Goal: Task Accomplishment & Management: Use online tool/utility

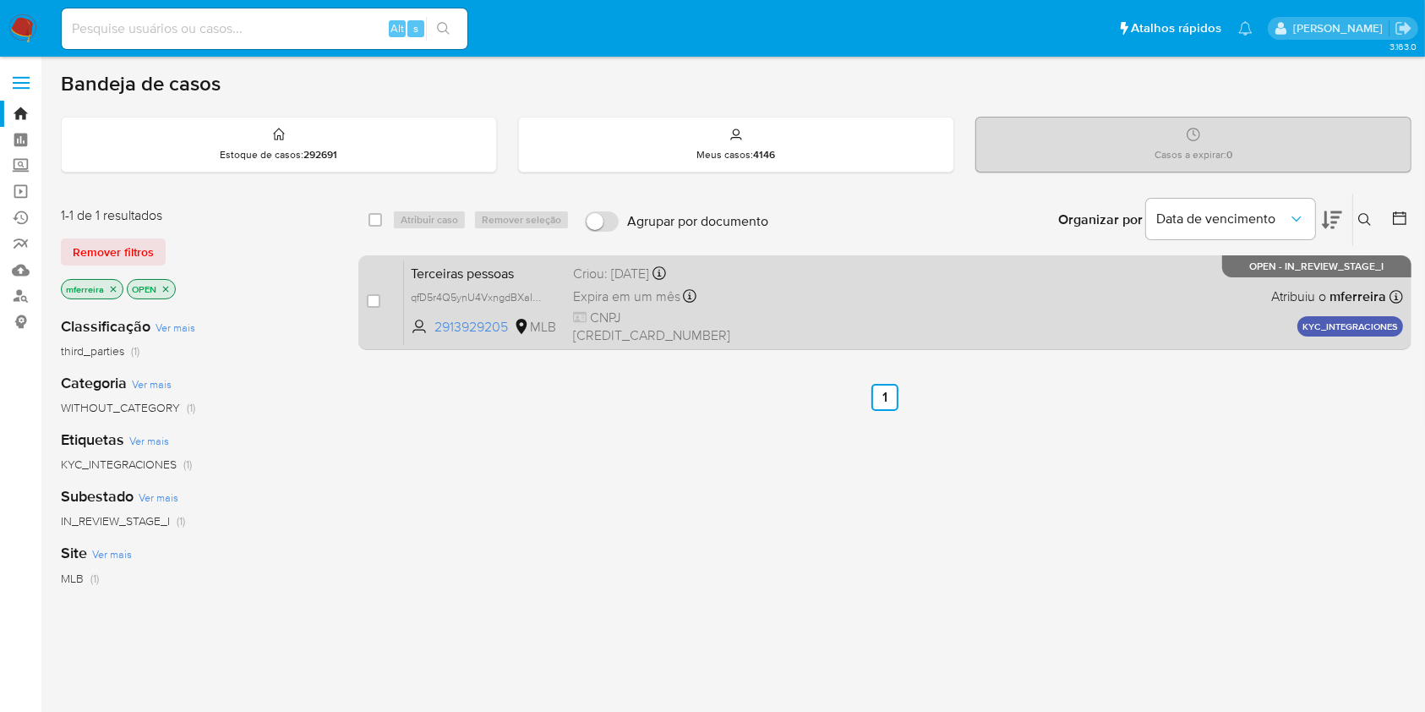
click at [481, 260] on div "Terceiras pessoas qfD5r4Q5ynU4VxngdBXaIXIA 2913929205 MLB Criou: 09/10/2025 Cri…" at bounding box center [903, 302] width 999 height 85
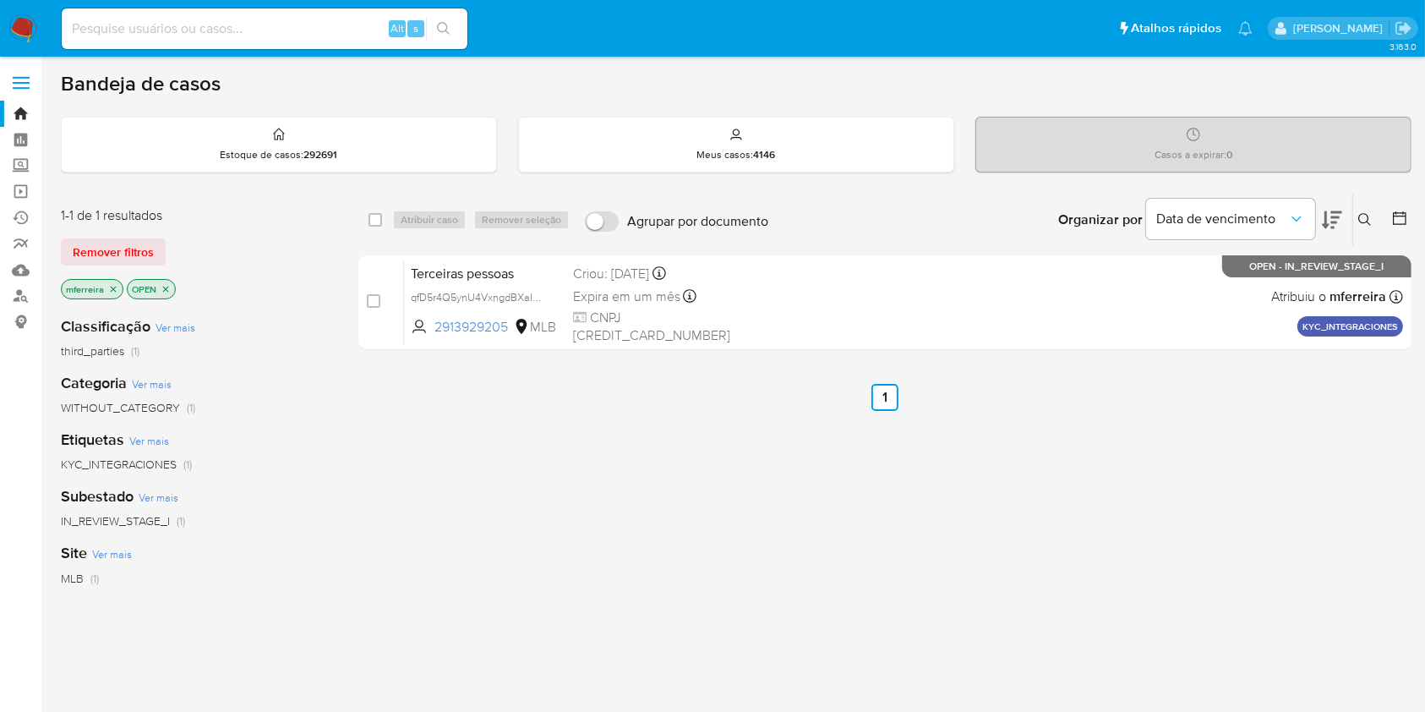
click at [317, 25] on input at bounding box center [265, 29] width 406 height 22
paste input "46520378"
type input "46520378"
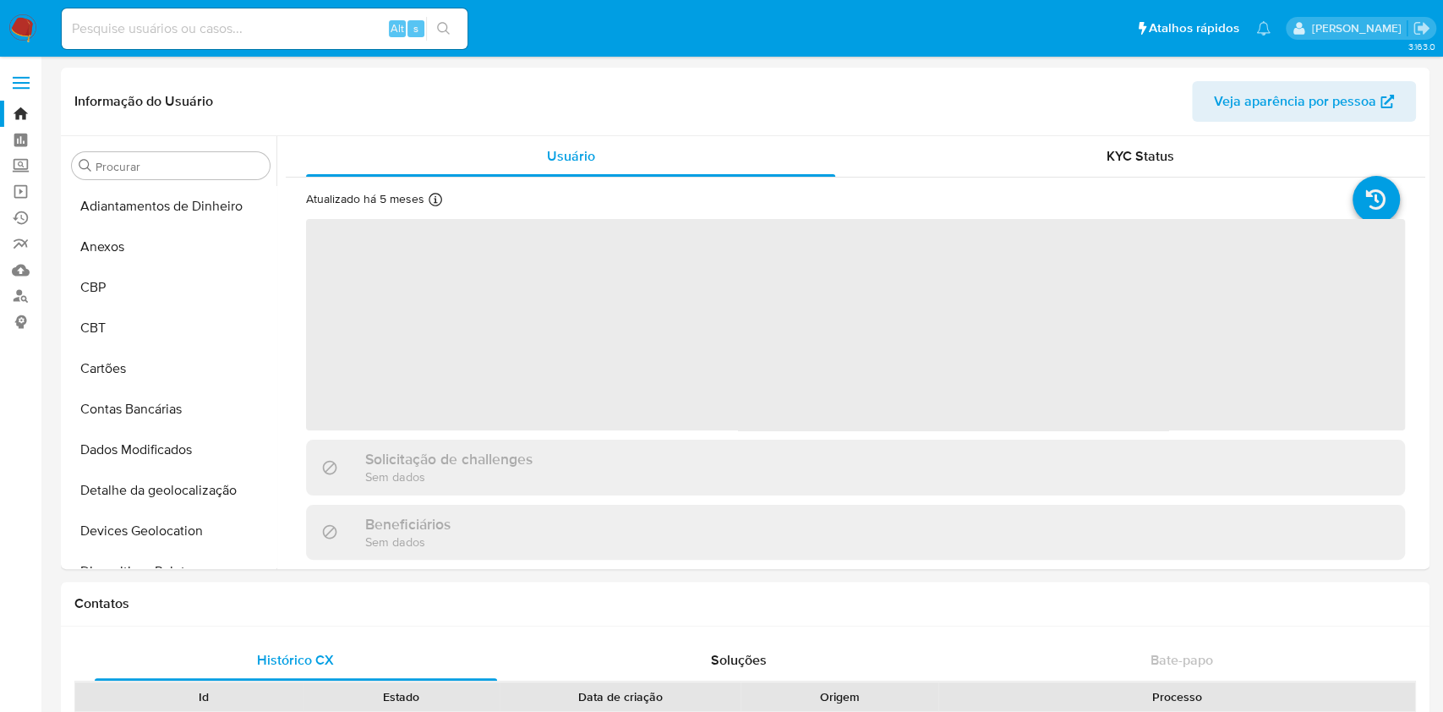
select select "10"
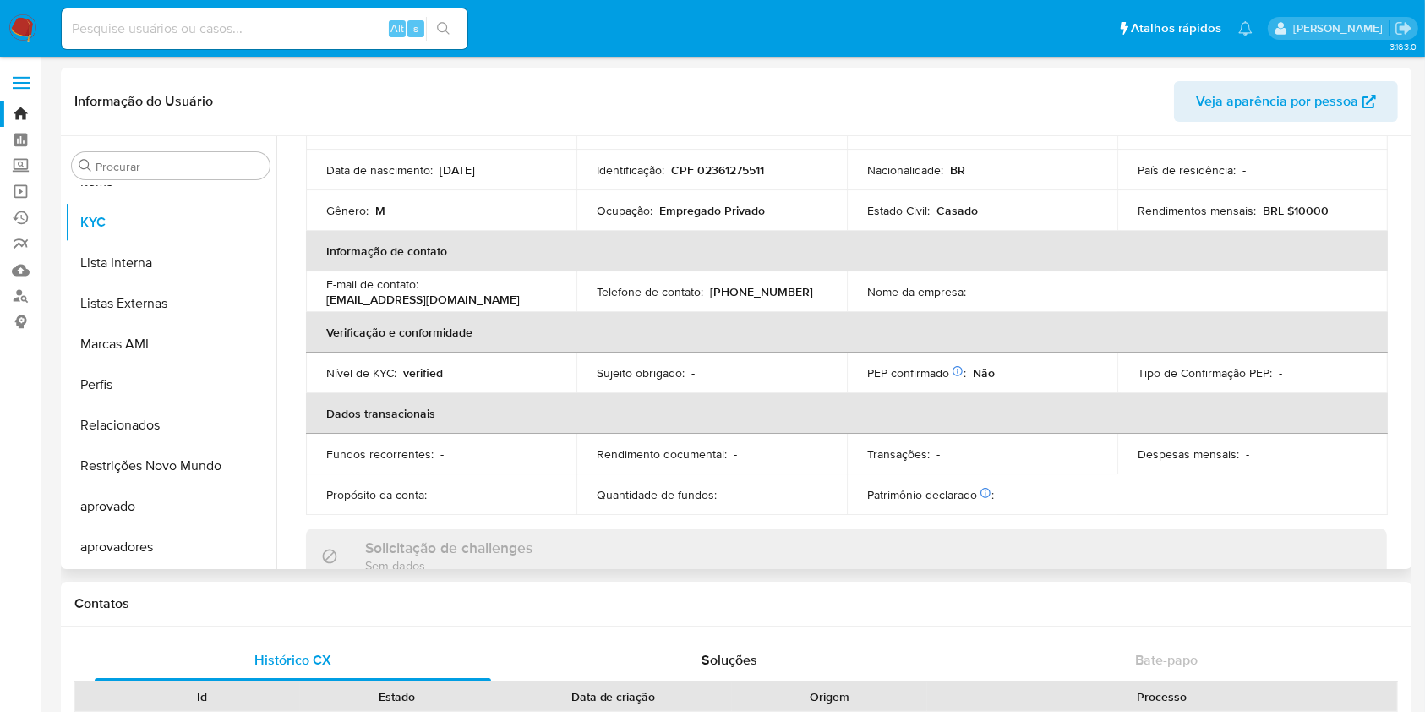
scroll to position [225, 0]
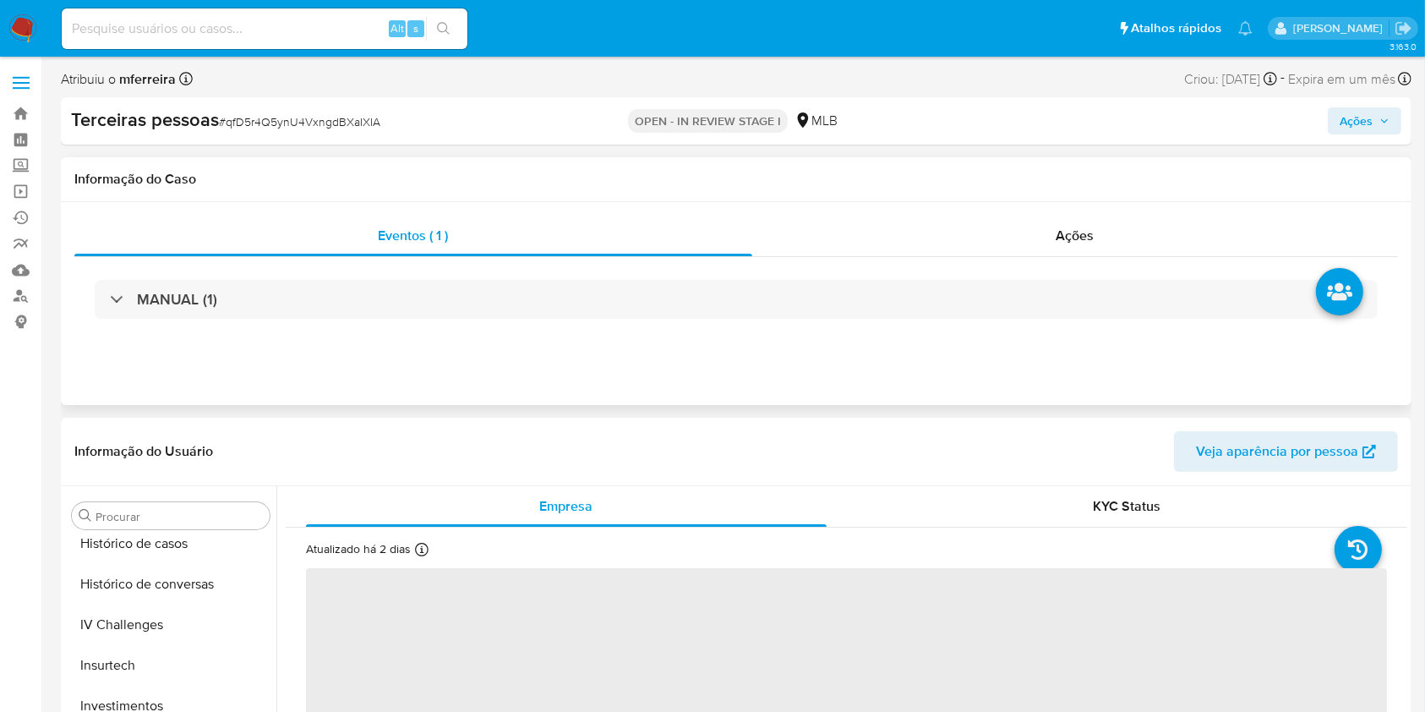
scroll to position [958, 0]
select select "10"
click at [1069, 245] on div "Ações" at bounding box center [1075, 236] width 646 height 41
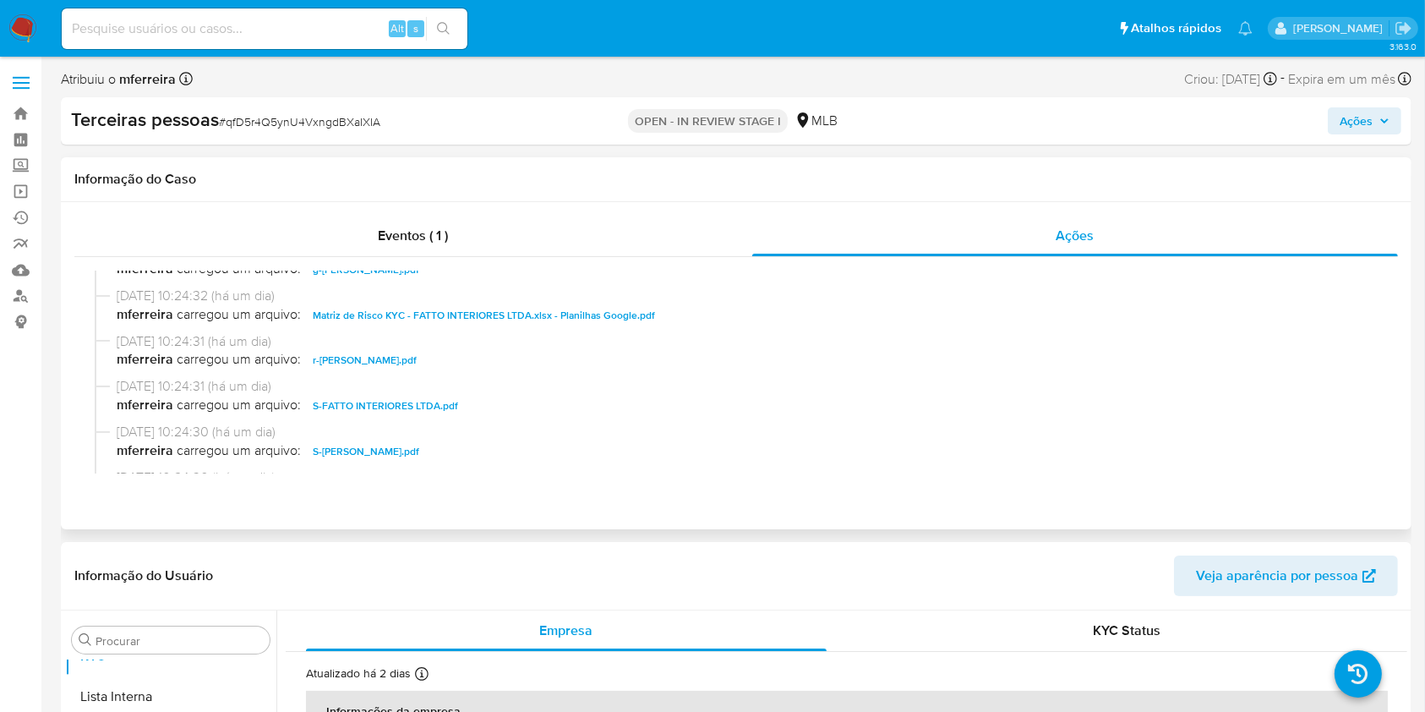
scroll to position [0, 0]
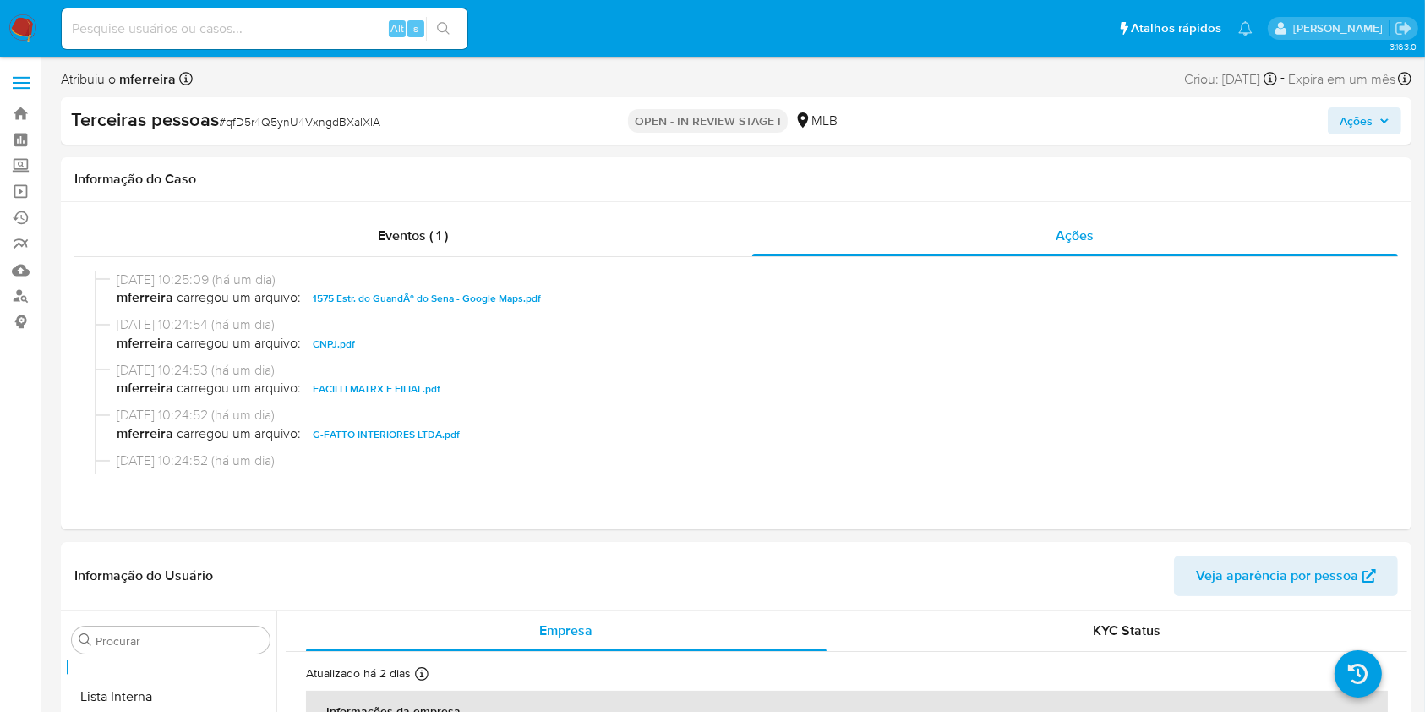
click at [1069, 123] on icon "button" at bounding box center [1385, 121] width 10 height 10
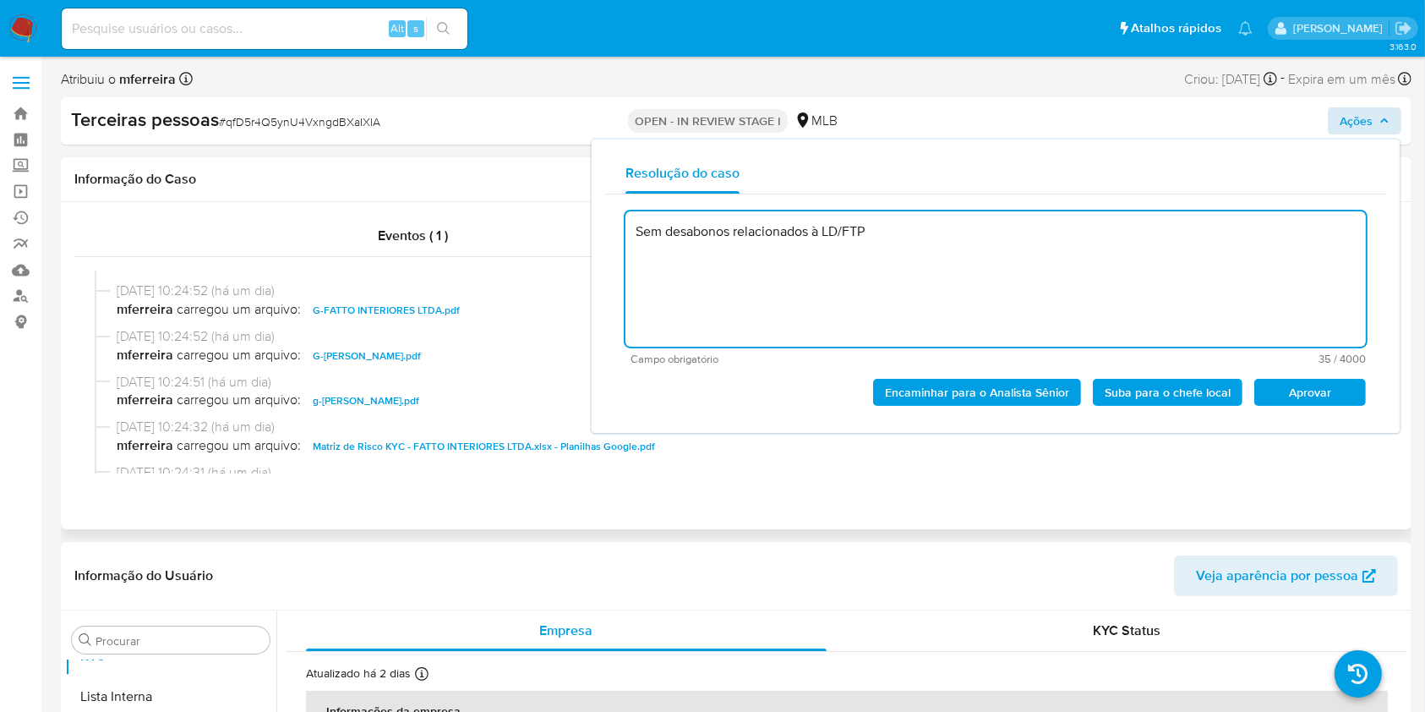
scroll to position [225, 0]
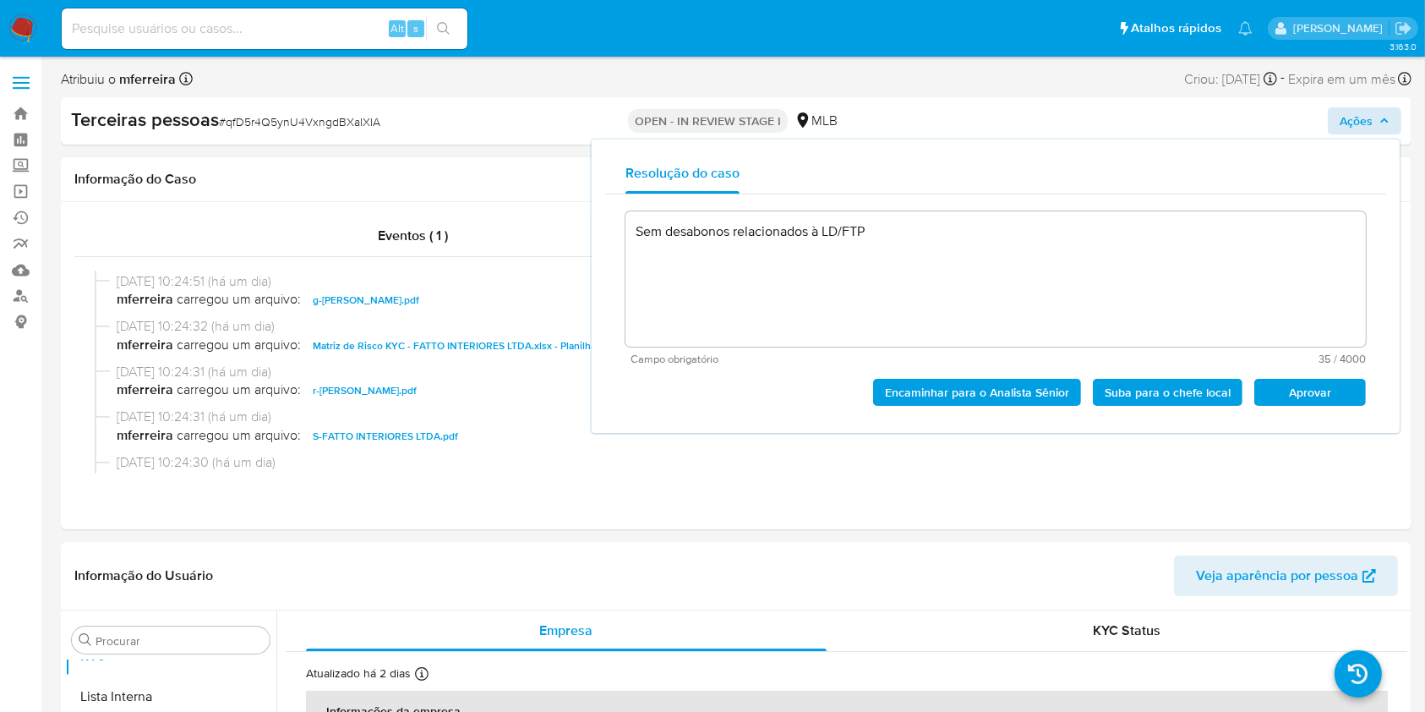
click at [1069, 396] on span "Aprovar" at bounding box center [1310, 392] width 88 height 24
type textarea "Sem desabonos relacionados à LD/FTP"
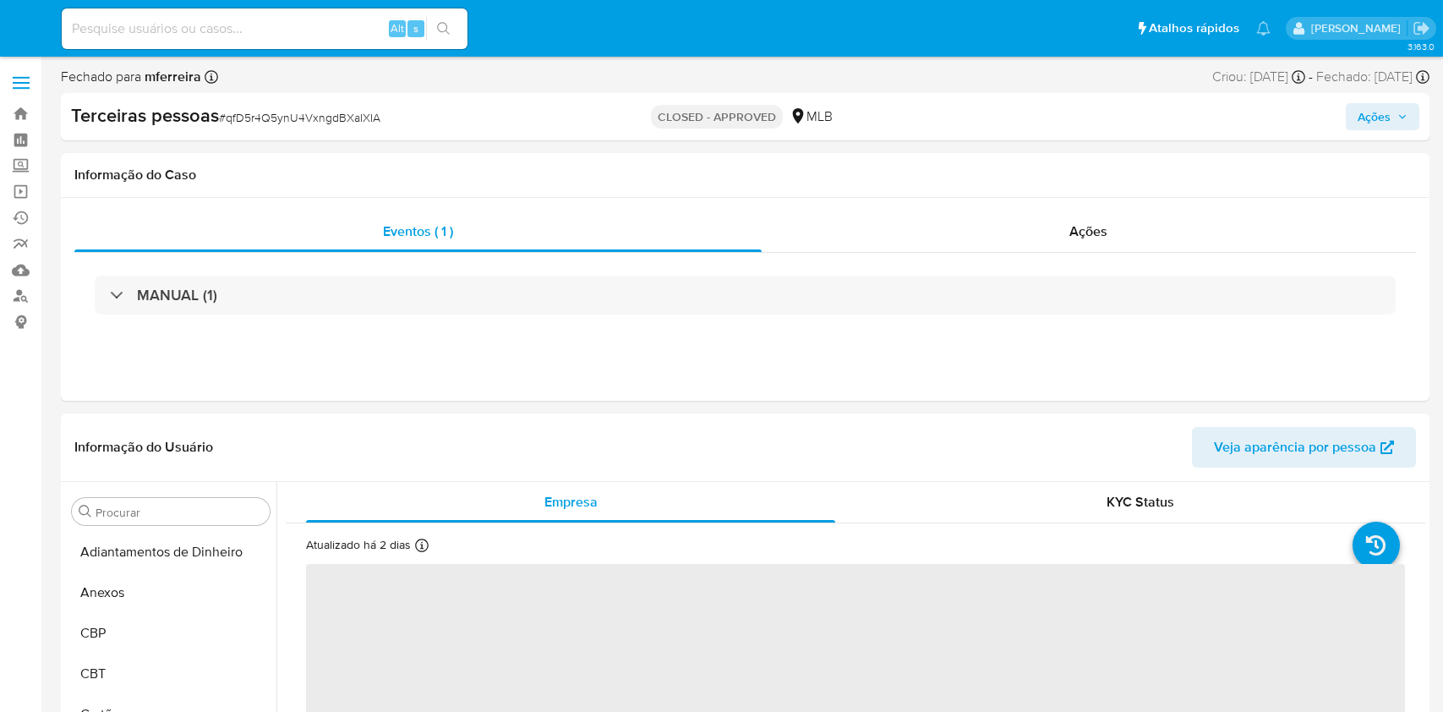
select select "10"
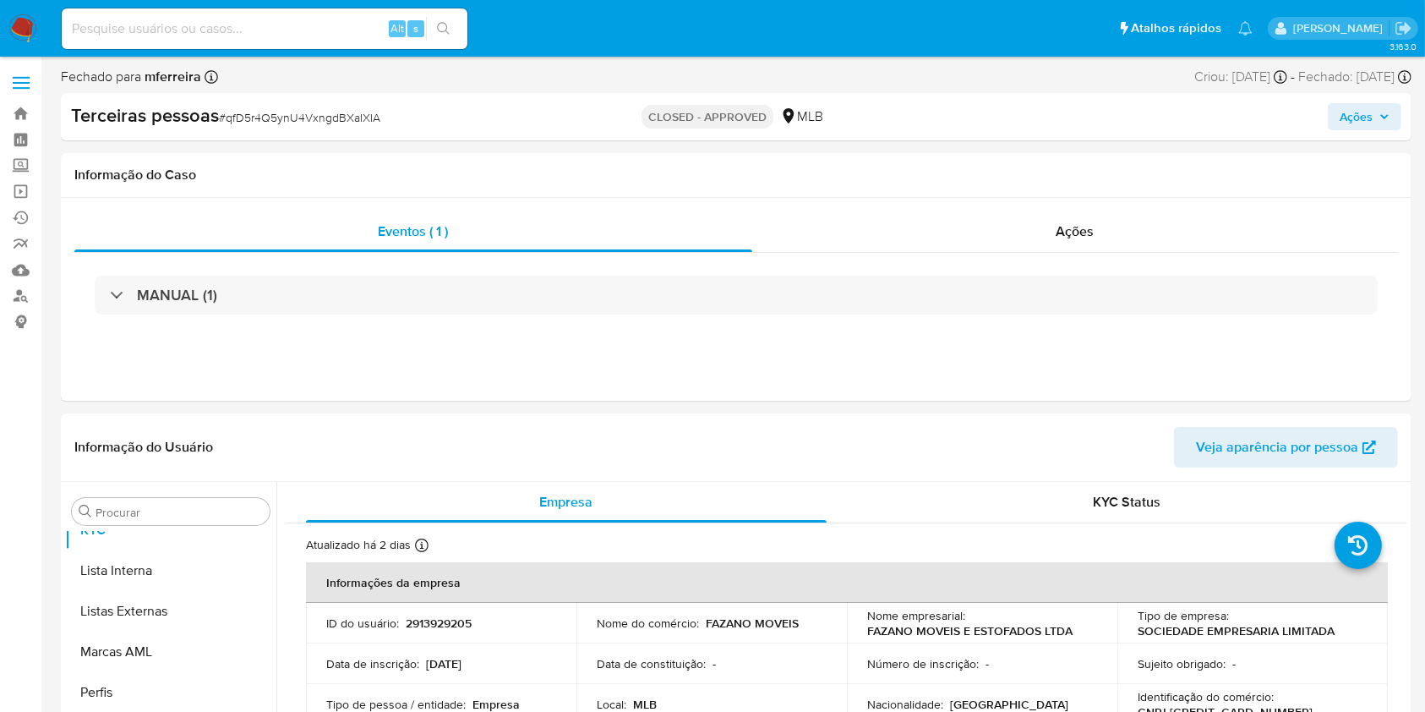
scroll to position [958, 0]
